Goal: Task Accomplishment & Management: Use online tool/utility

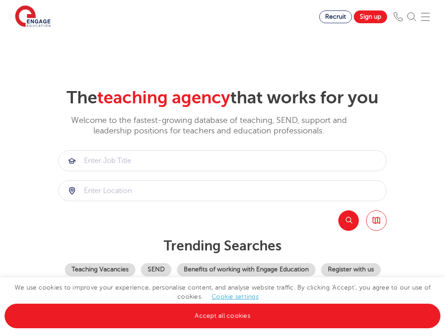
click at [0, 0] on li "Find jobs All vacancies We have one of the UK's largest database. and with hund…" at bounding box center [0, 0] width 0 height 0
click at [0, 0] on link "Find jobs" at bounding box center [0, 0] width 0 height 0
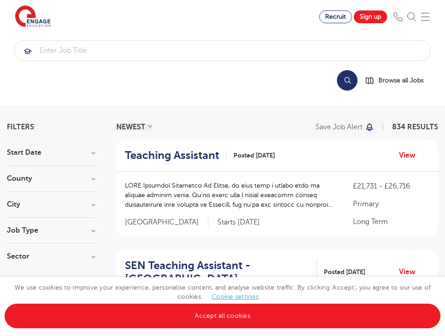
click at [0, 0] on link "Secondary school roles" at bounding box center [0, 0] width 0 height 0
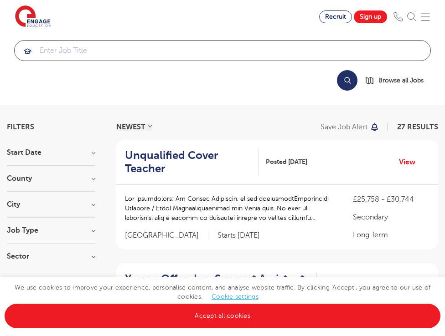
click at [76, 61] on input "search" at bounding box center [223, 51] width 416 height 20
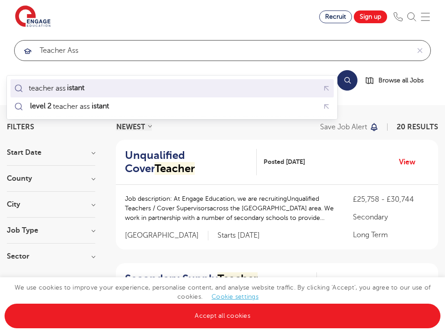
click at [70, 88] on mark "istant" at bounding box center [76, 88] width 20 height 11
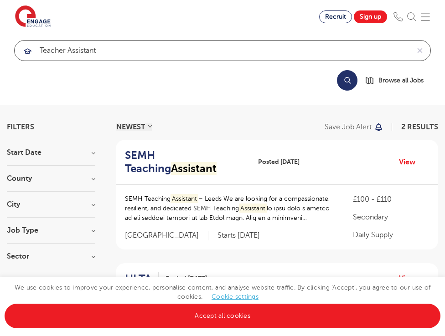
type input "teacher assistant"
click button "Submit" at bounding box center [0, 0] width 0 height 0
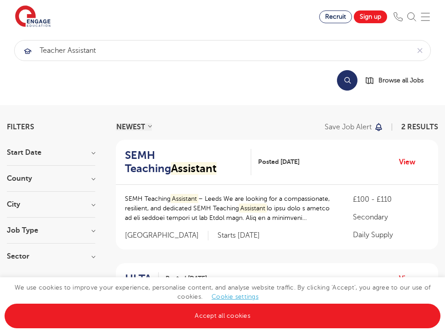
click at [353, 70] on button "Search" at bounding box center [347, 80] width 21 height 21
click at [92, 175] on h3 "County" at bounding box center [51, 178] width 88 height 7
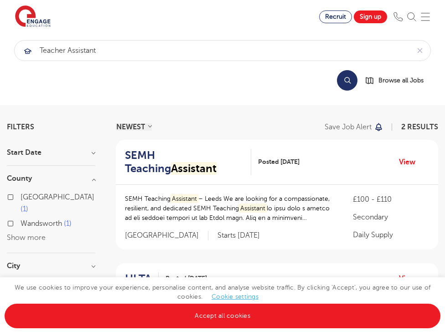
click at [21, 218] on label "Wandsworth 1" at bounding box center [46, 224] width 51 height 12
click at [21, 220] on input "Wandsworth 1" at bounding box center [24, 223] width 6 height 6
checkbox input "true"
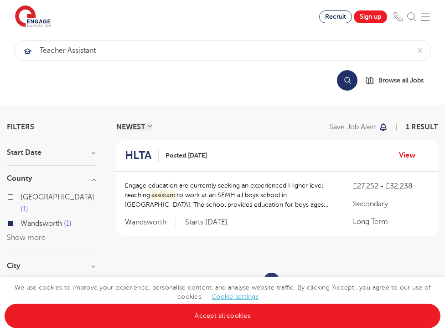
click at [123, 257] on section "NEWEST OLDEST Save job alert 1 result HLTA Posted [DATE] View Engage education …" at bounding box center [277, 227] width 322 height 207
click at [91, 263] on h3 "City" at bounding box center [51, 266] width 88 height 7
